Goal: Task Accomplishment & Management: Manage account settings

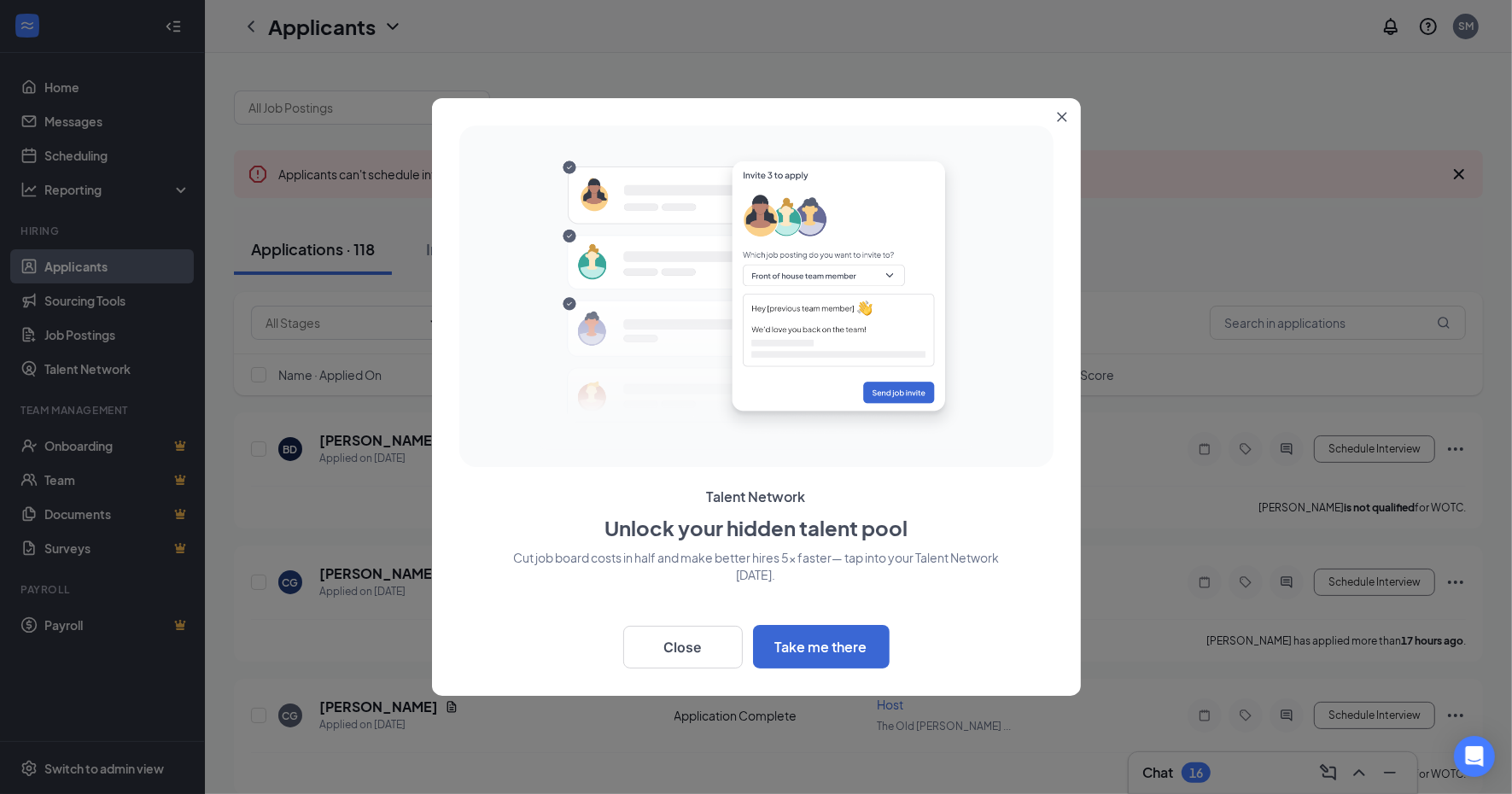
click at [92, 340] on div at bounding box center [756, 397] width 1512 height 794
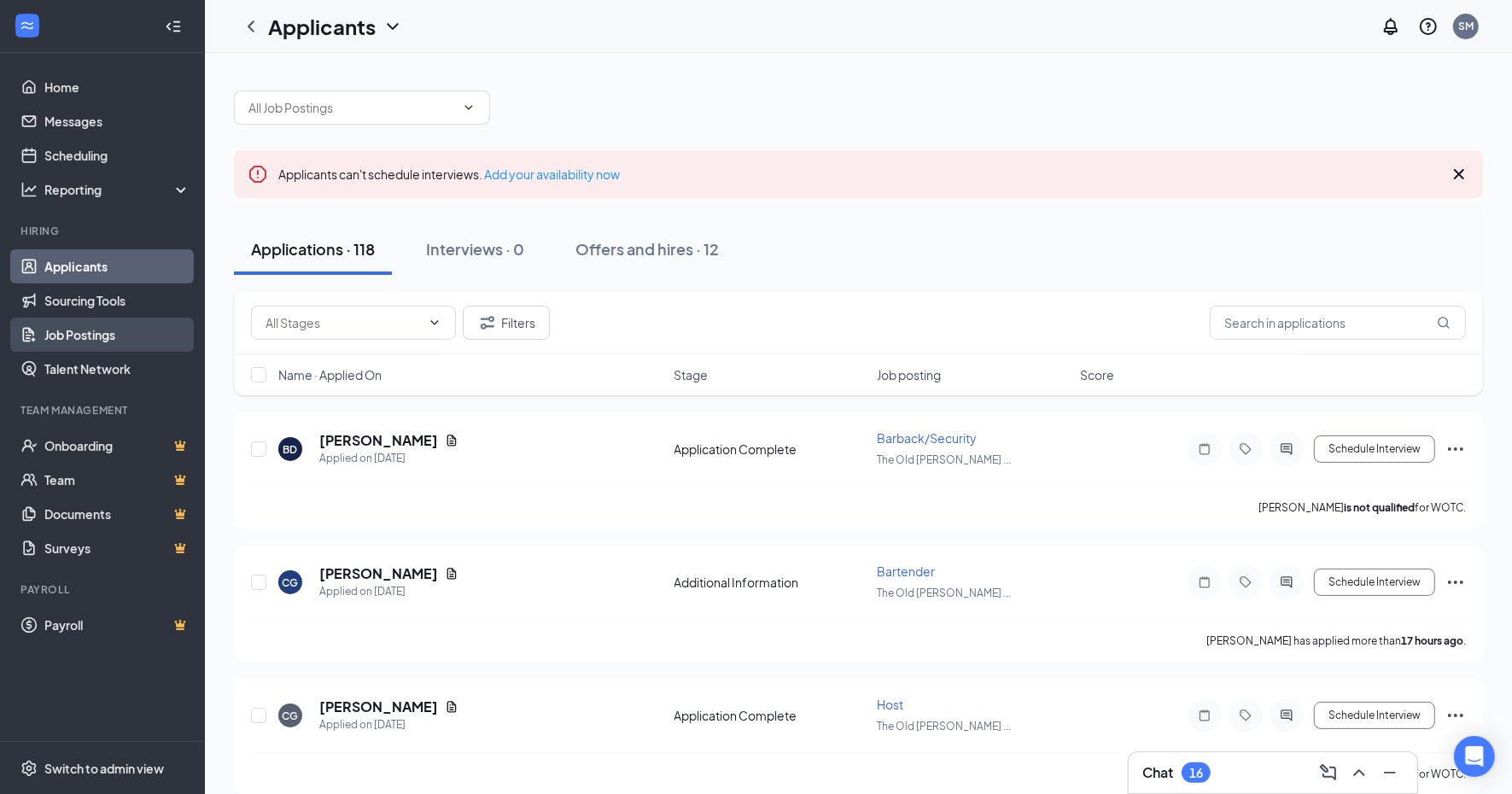
click at [77, 336] on link "Job Postings" at bounding box center [117, 335] width 146 height 34
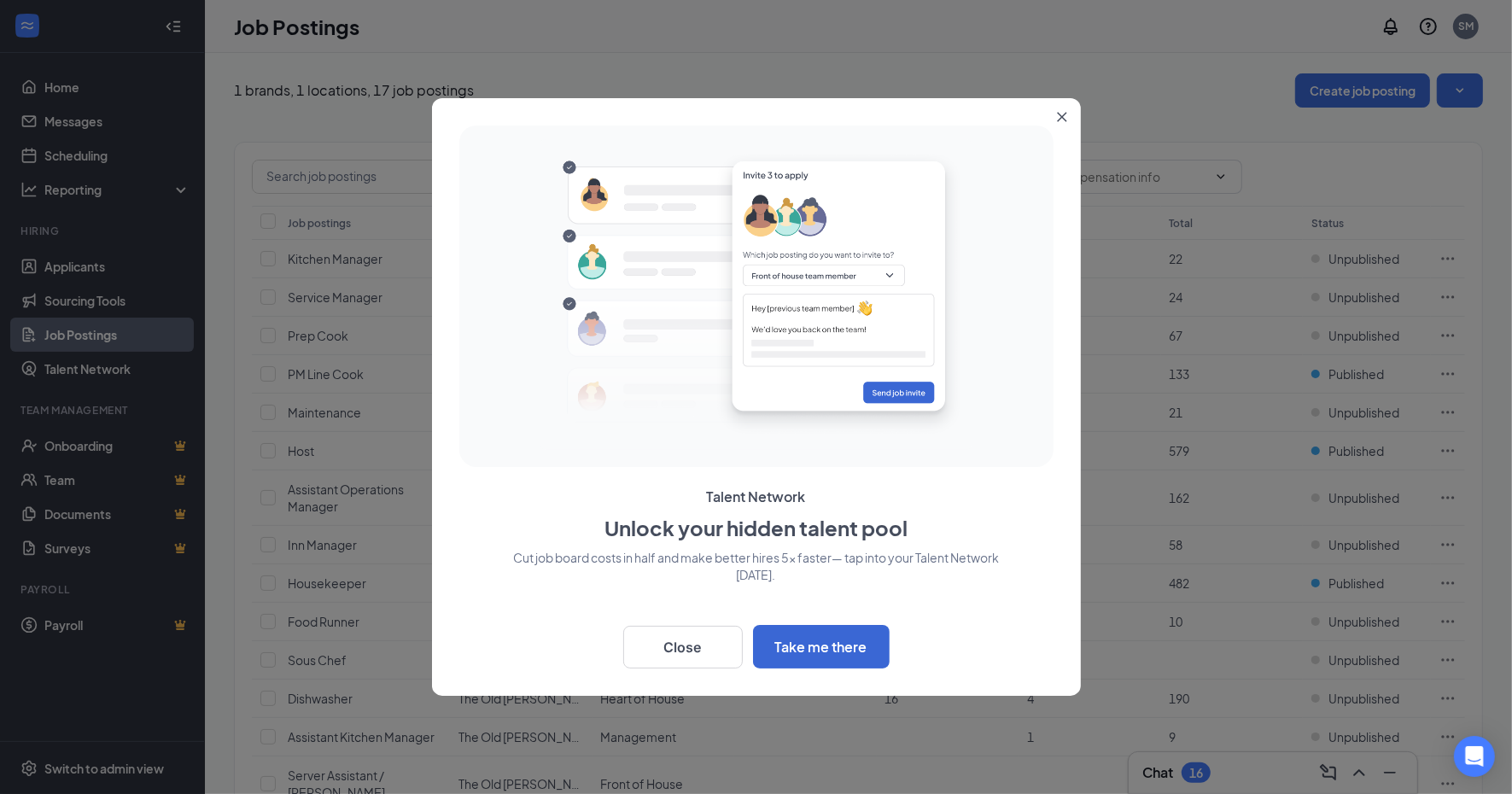
click at [1058, 115] on icon "Close" at bounding box center [1061, 117] width 10 height 10
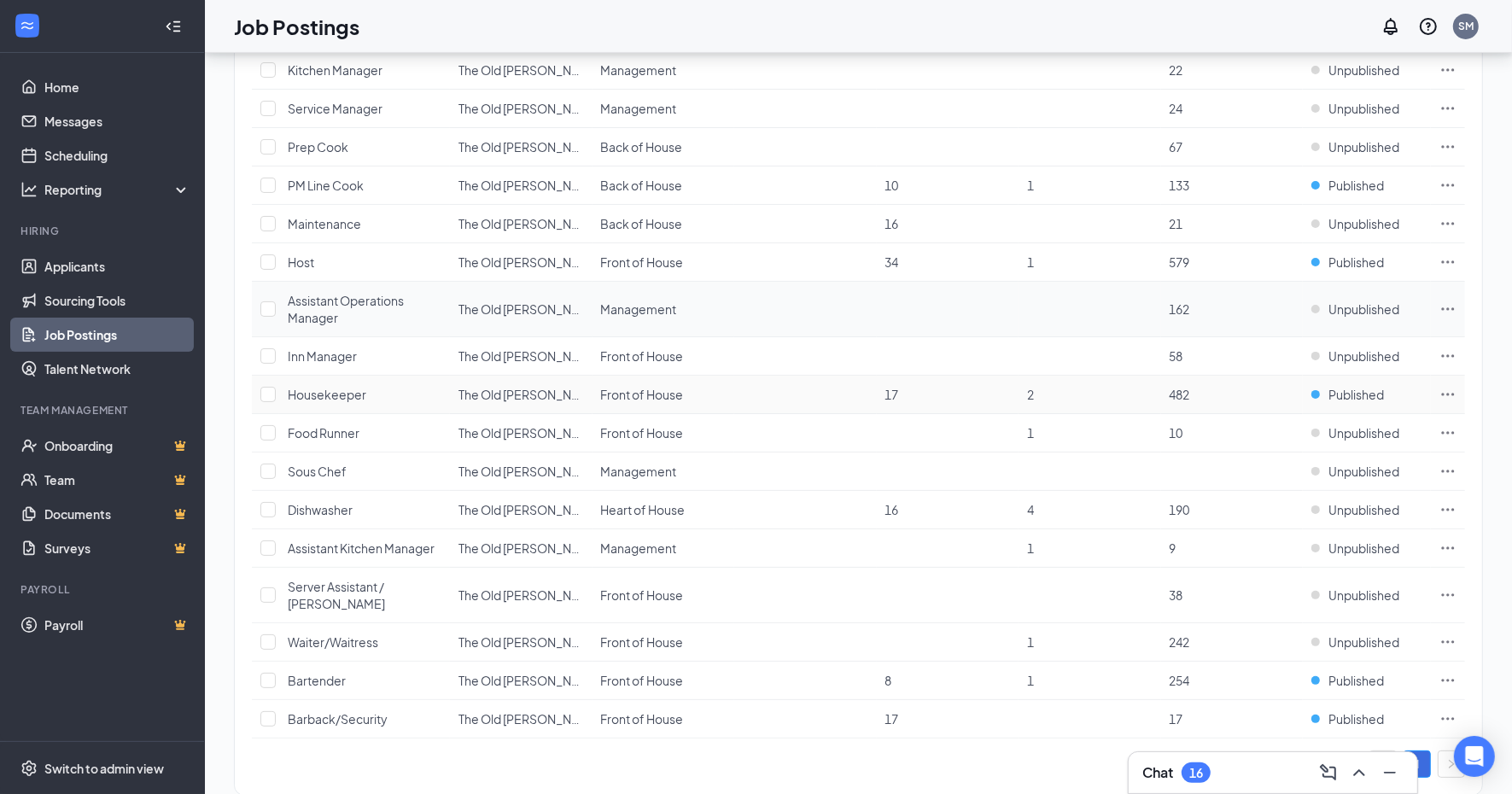
scroll to position [203, 0]
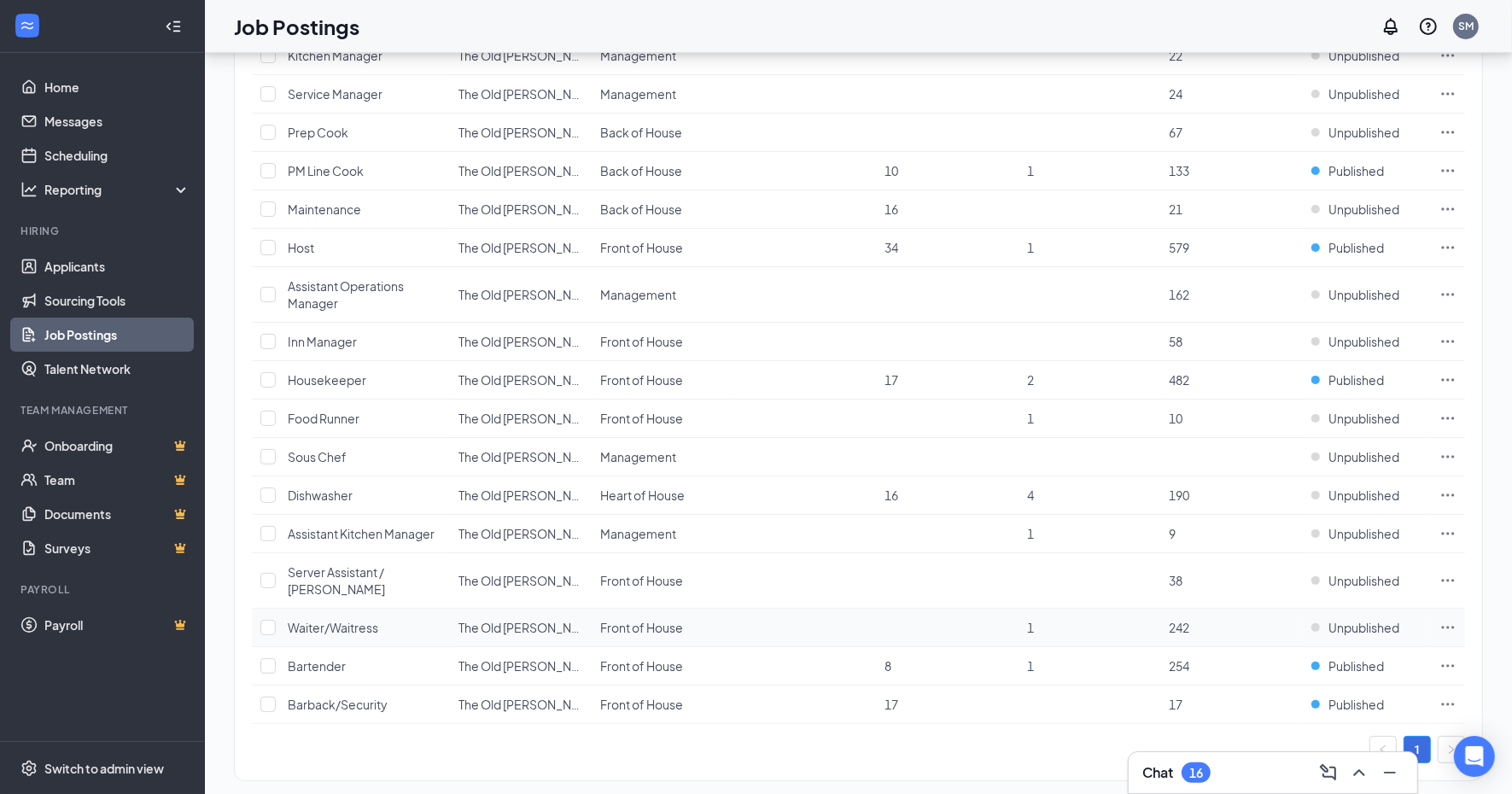
click at [1449, 619] on icon "Ellipses" at bounding box center [1448, 627] width 17 height 17
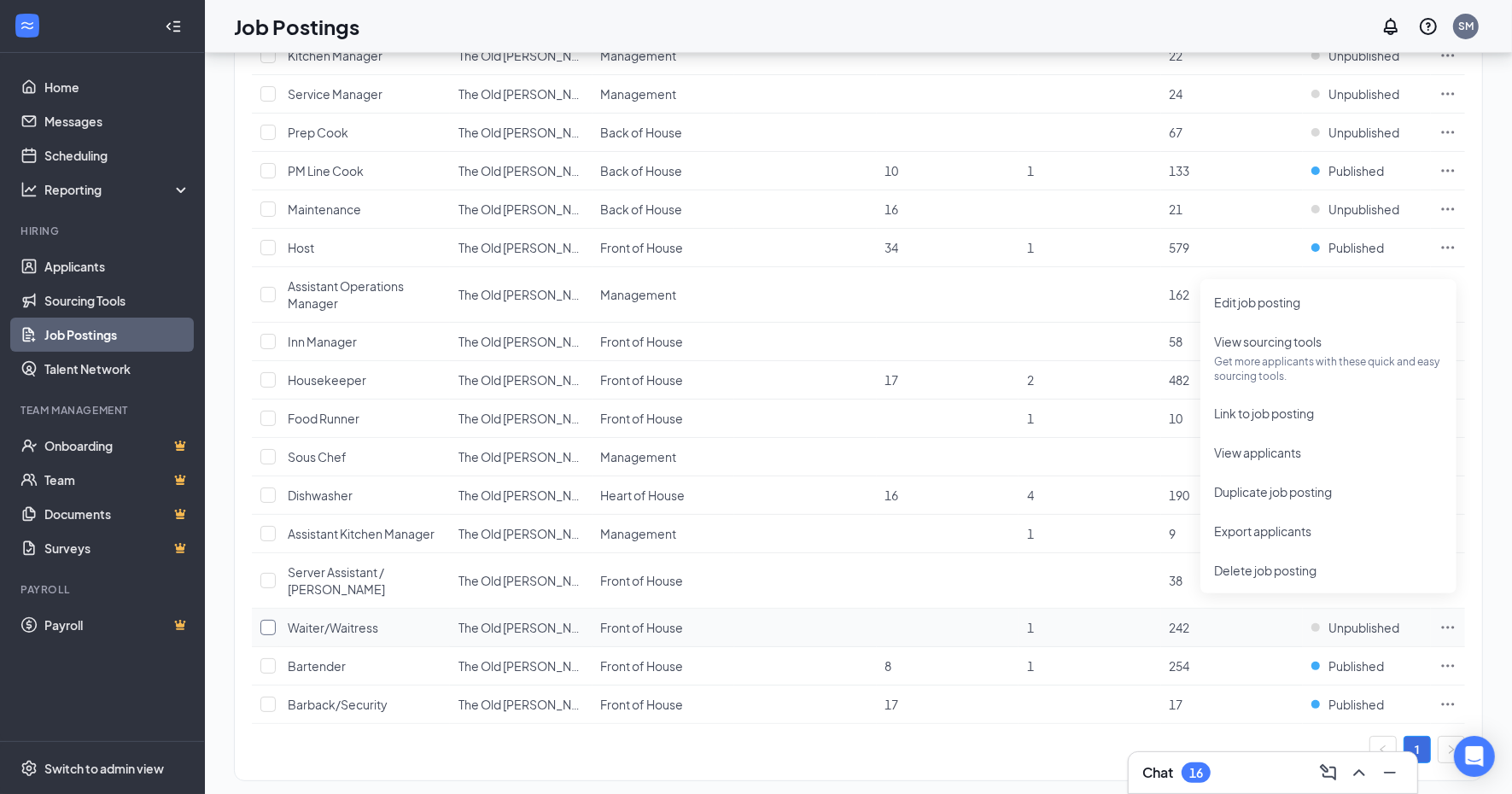
click at [266, 619] on label at bounding box center [266, 627] width 11 height 17
click at [266, 620] on input "checkbox" at bounding box center [268, 627] width 15 height 15
checkbox input "true"
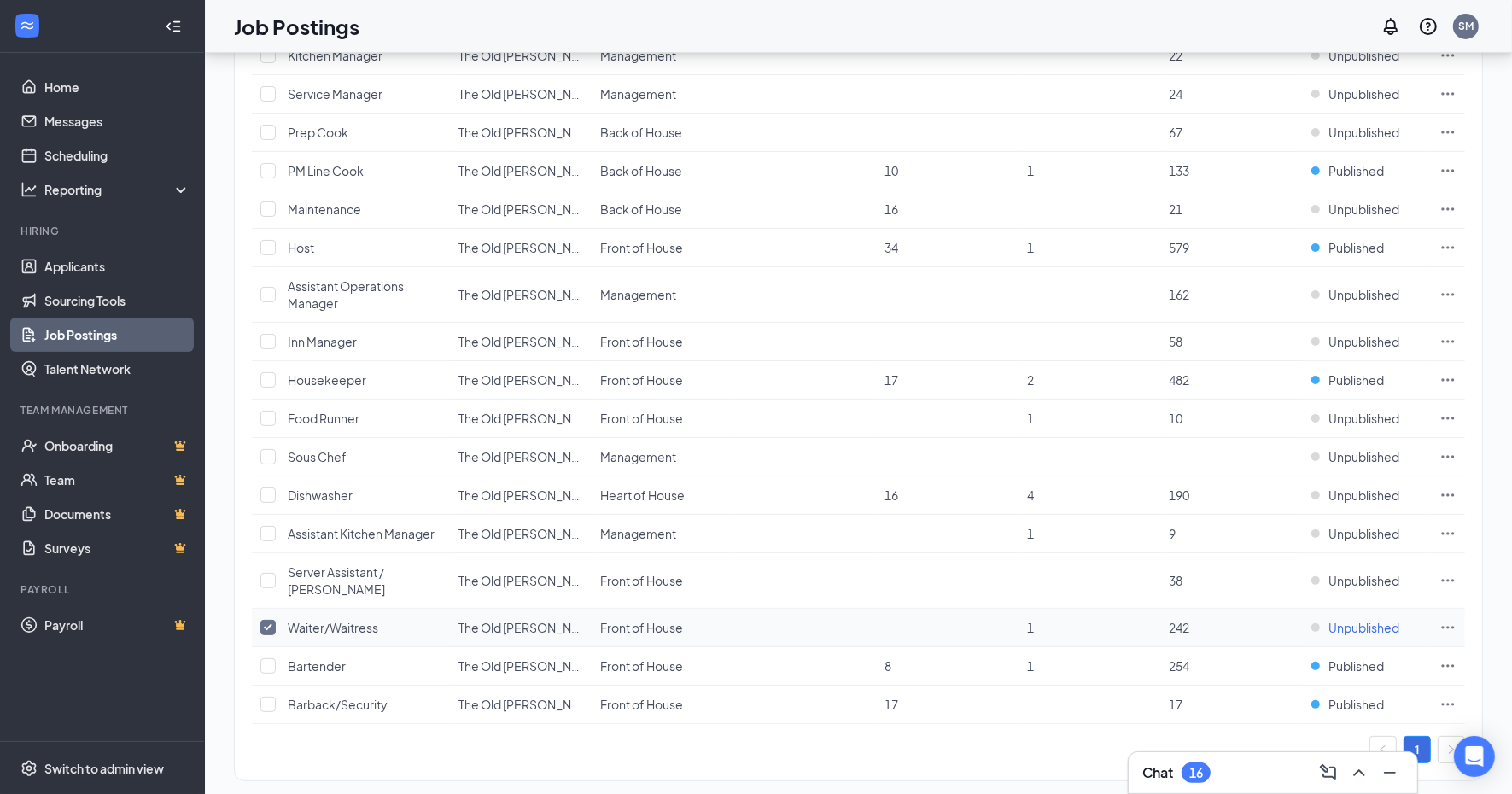
click at [1328, 619] on div "Unpublished" at bounding box center [1355, 627] width 88 height 17
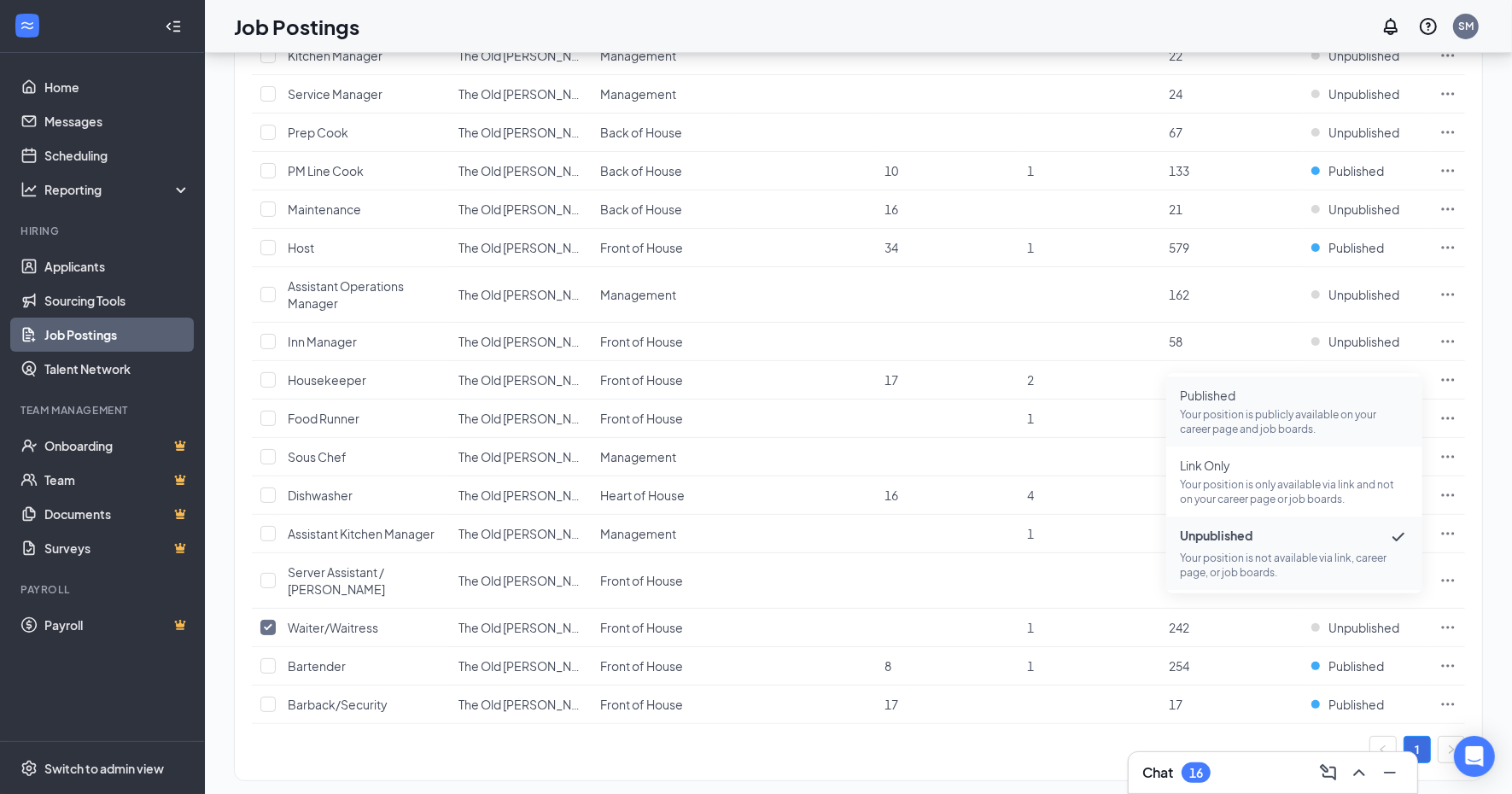
click at [1253, 407] on p "Your position is publicly available on your career page and job boards." at bounding box center [1294, 421] width 229 height 29
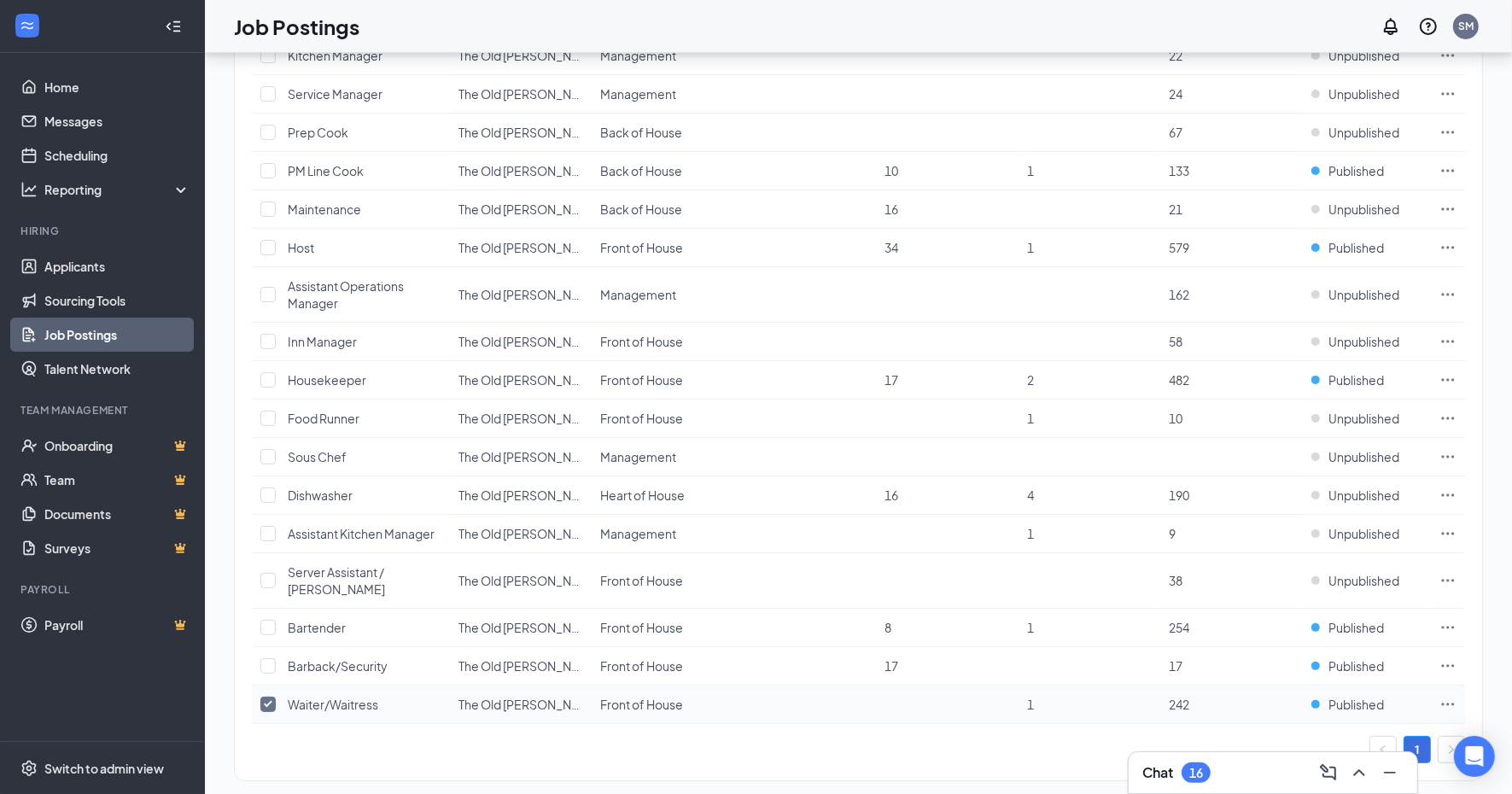
click at [270, 696] on input "checkbox" at bounding box center [268, 703] width 15 height 15
checkbox input "false"
click at [1352, 658] on span "Published" at bounding box center [1356, 665] width 55 height 17
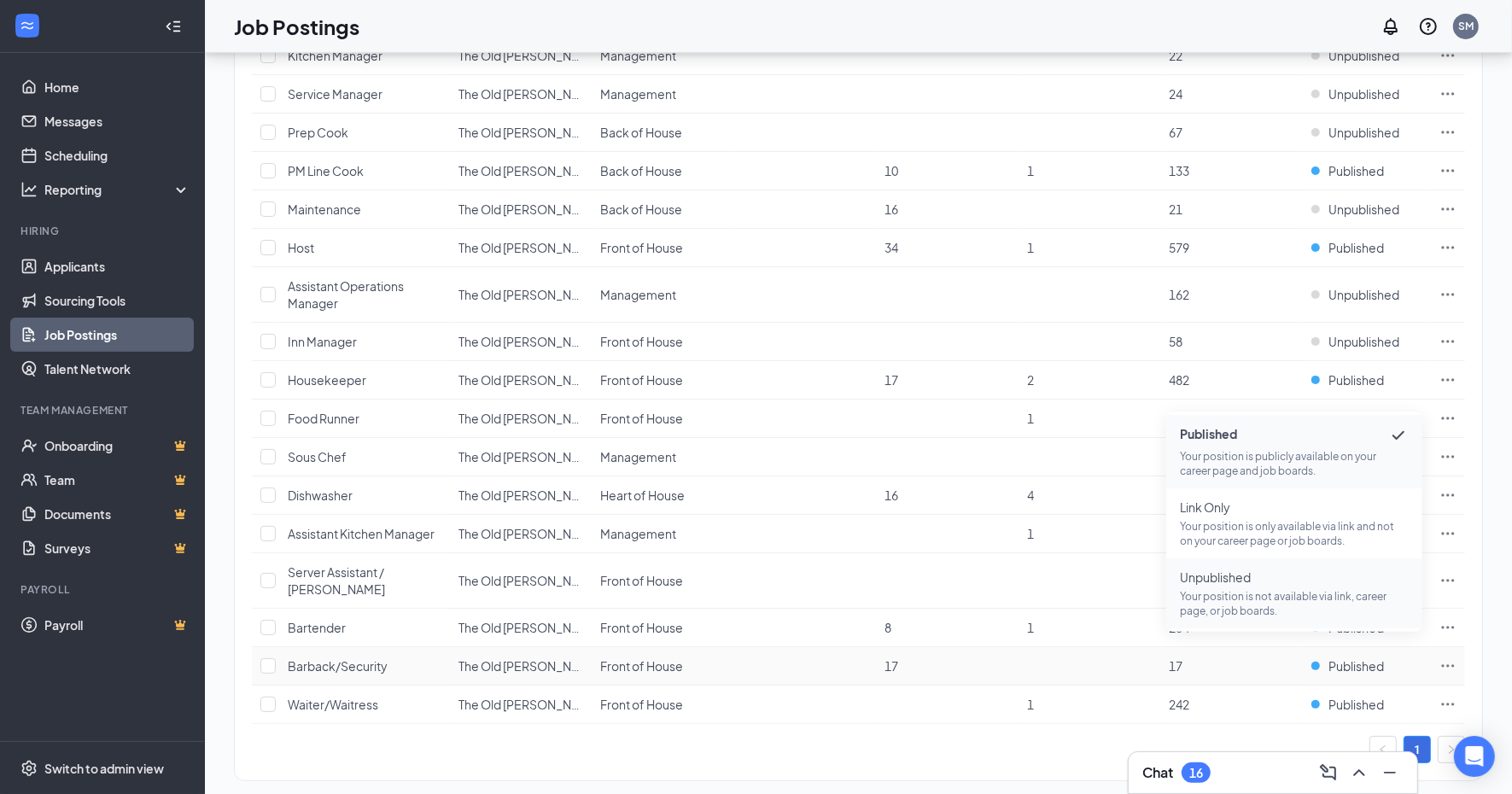
click at [1265, 594] on p "Your position is not available via link, career page, or job boards." at bounding box center [1294, 603] width 229 height 29
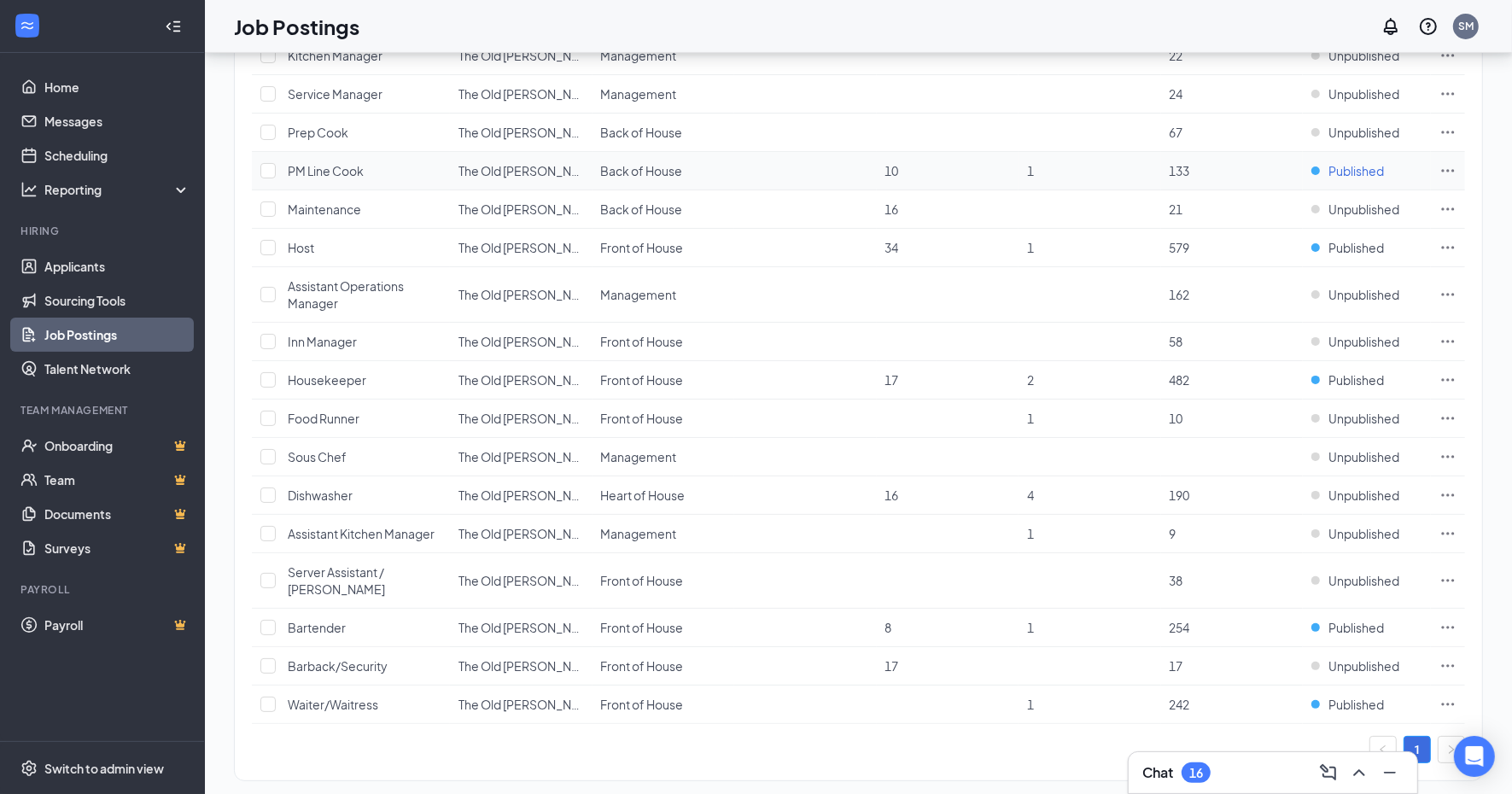
click at [1370, 167] on span "Published" at bounding box center [1356, 170] width 55 height 17
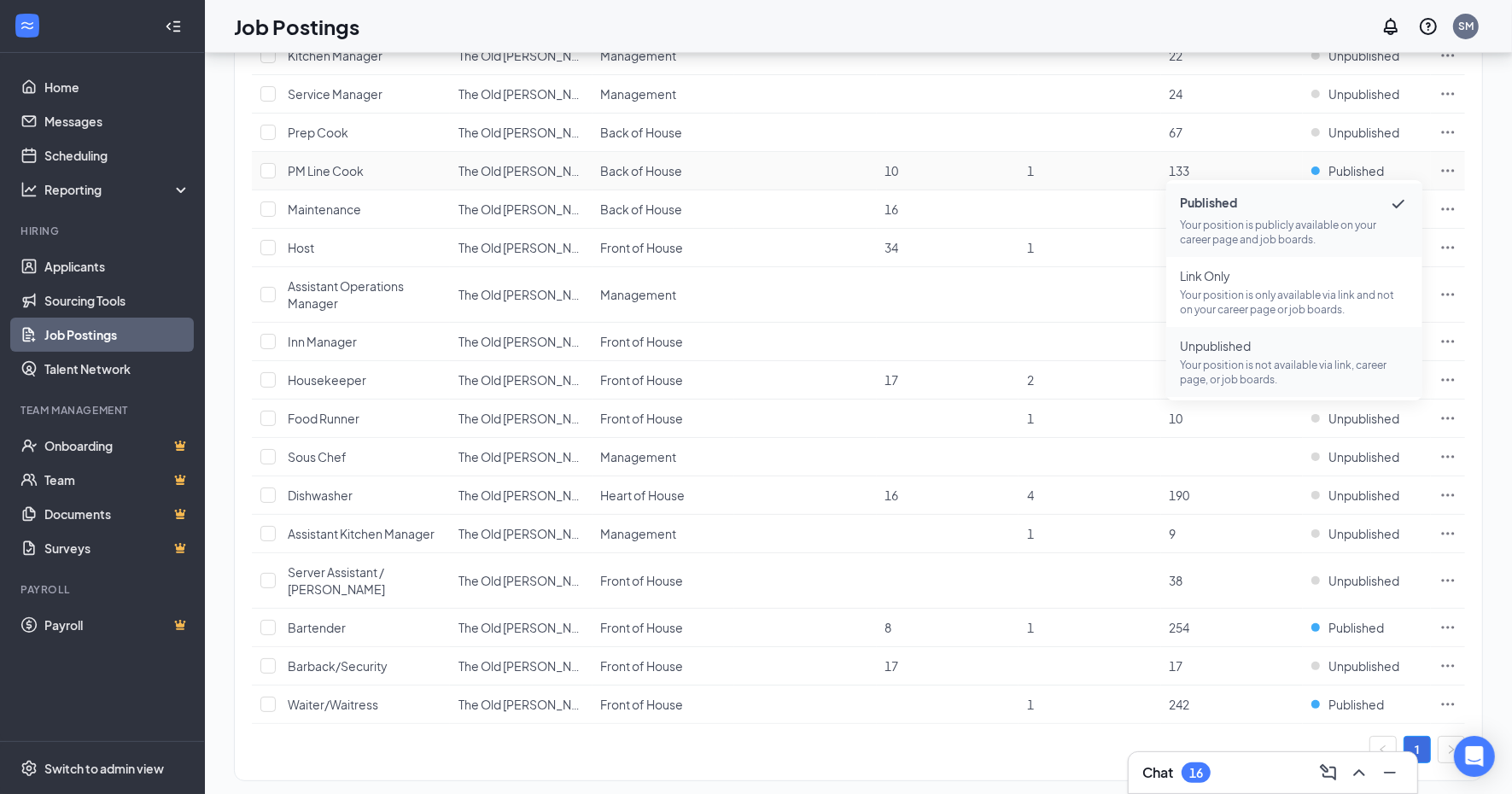
click at [1276, 352] on span "Unpublished" at bounding box center [1294, 345] width 229 height 17
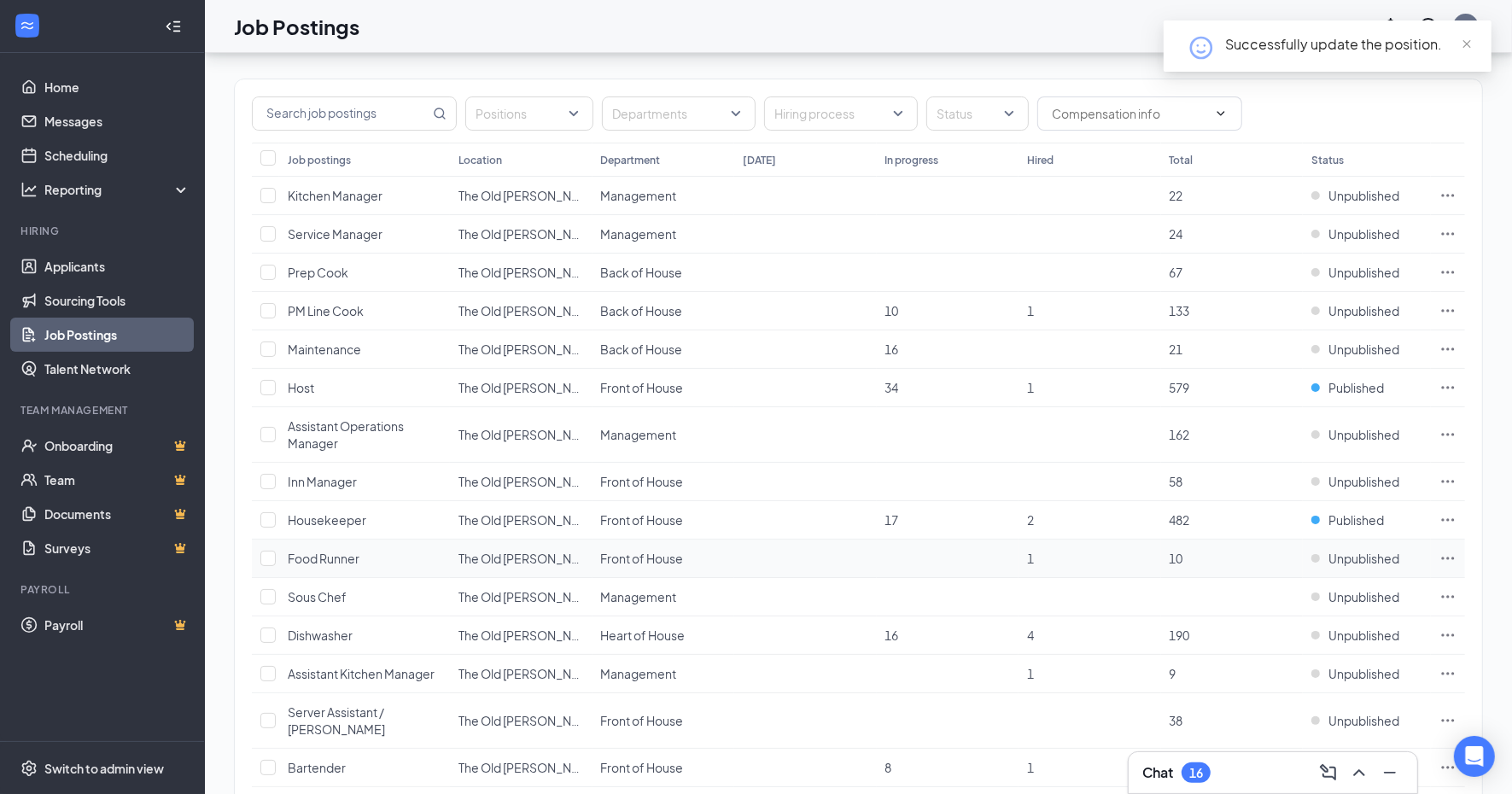
scroll to position [0, 0]
